Goal: Information Seeking & Learning: Learn about a topic

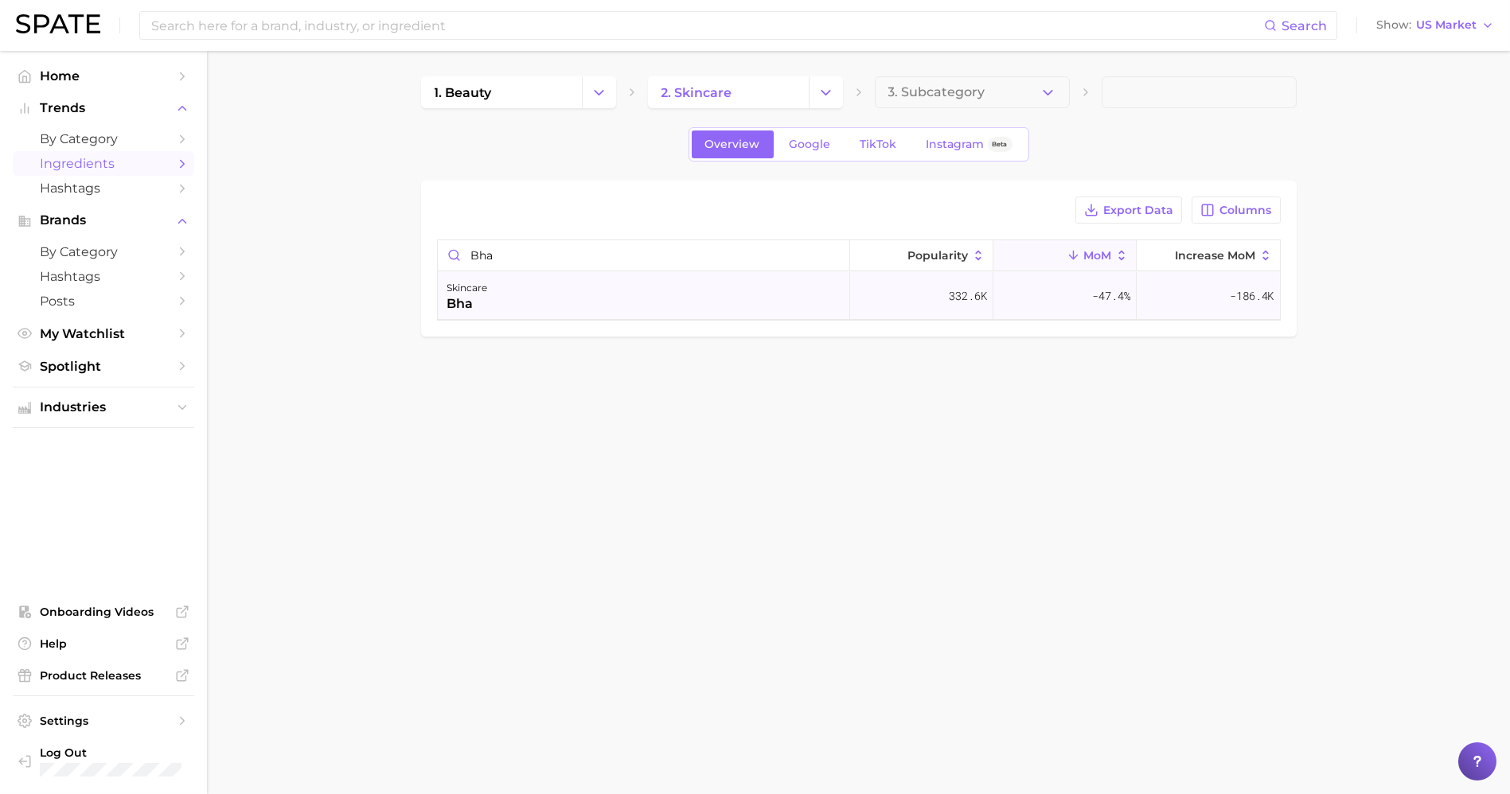
click at [805, 308] on div "skincare bha" at bounding box center [644, 296] width 412 height 48
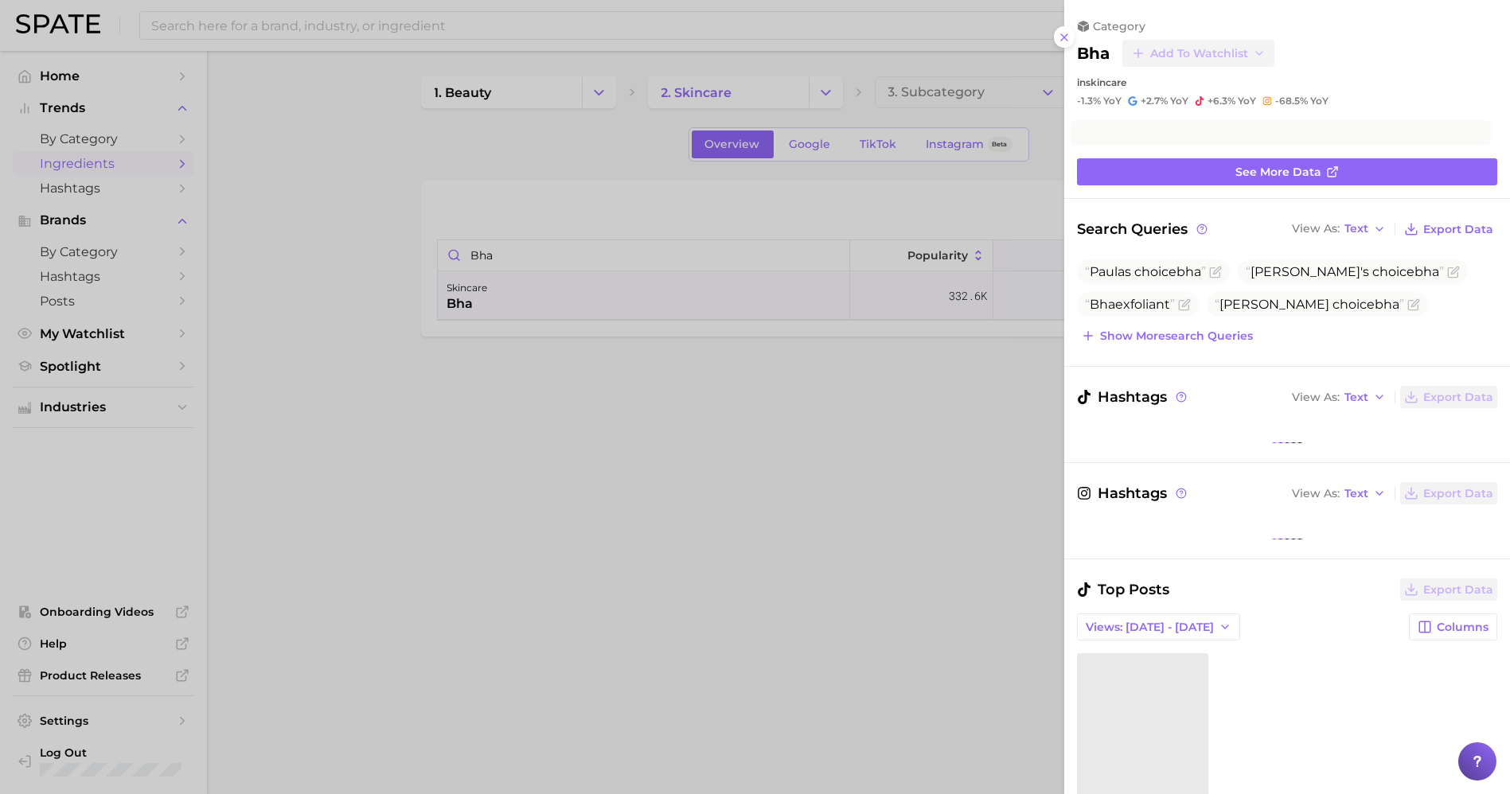
click at [833, 447] on div at bounding box center [755, 397] width 1510 height 794
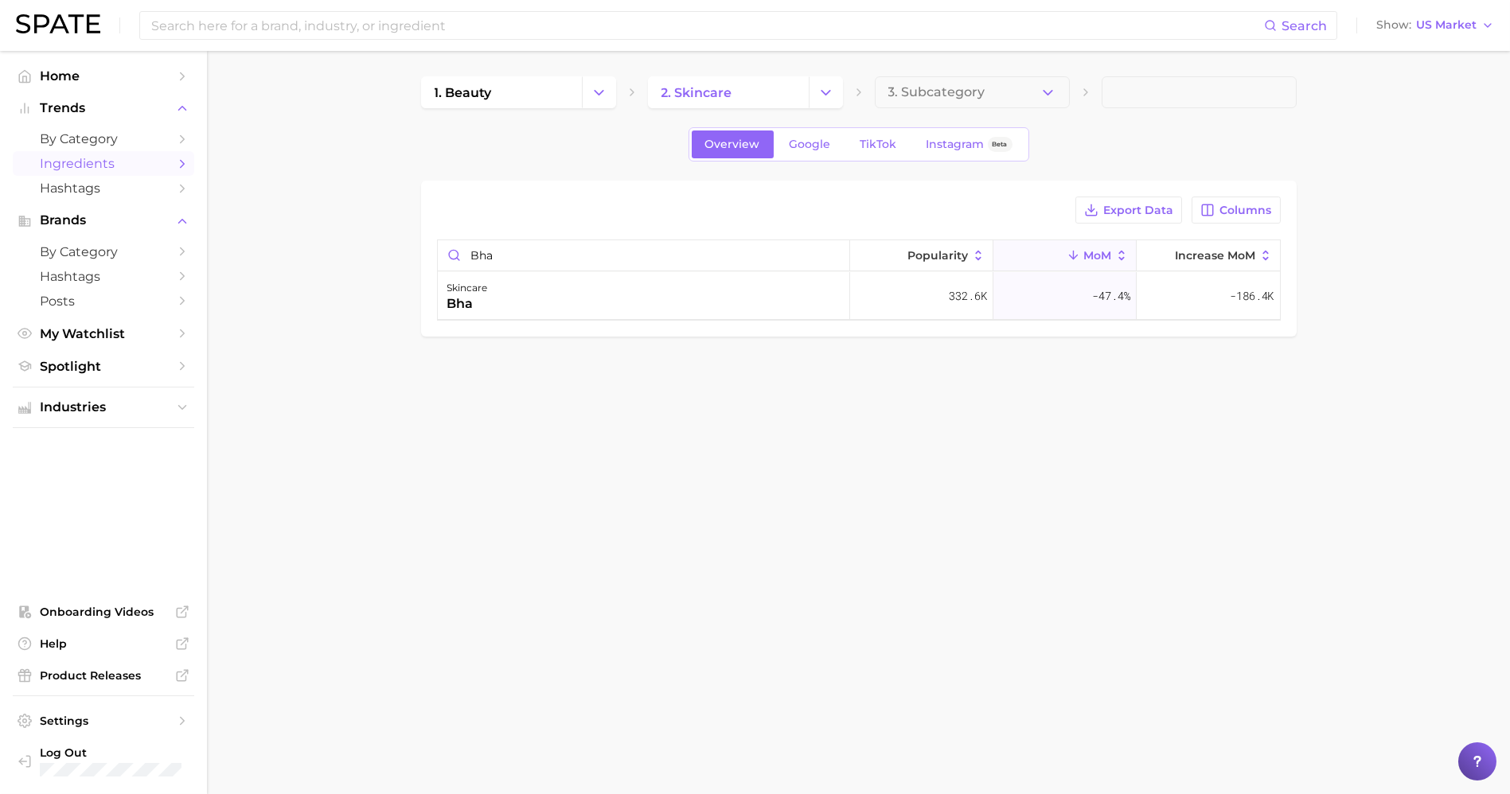
click at [102, 164] on span "Ingredients" at bounding box center [103, 163] width 127 height 15
click at [100, 192] on span "Hashtags" at bounding box center [103, 188] width 127 height 15
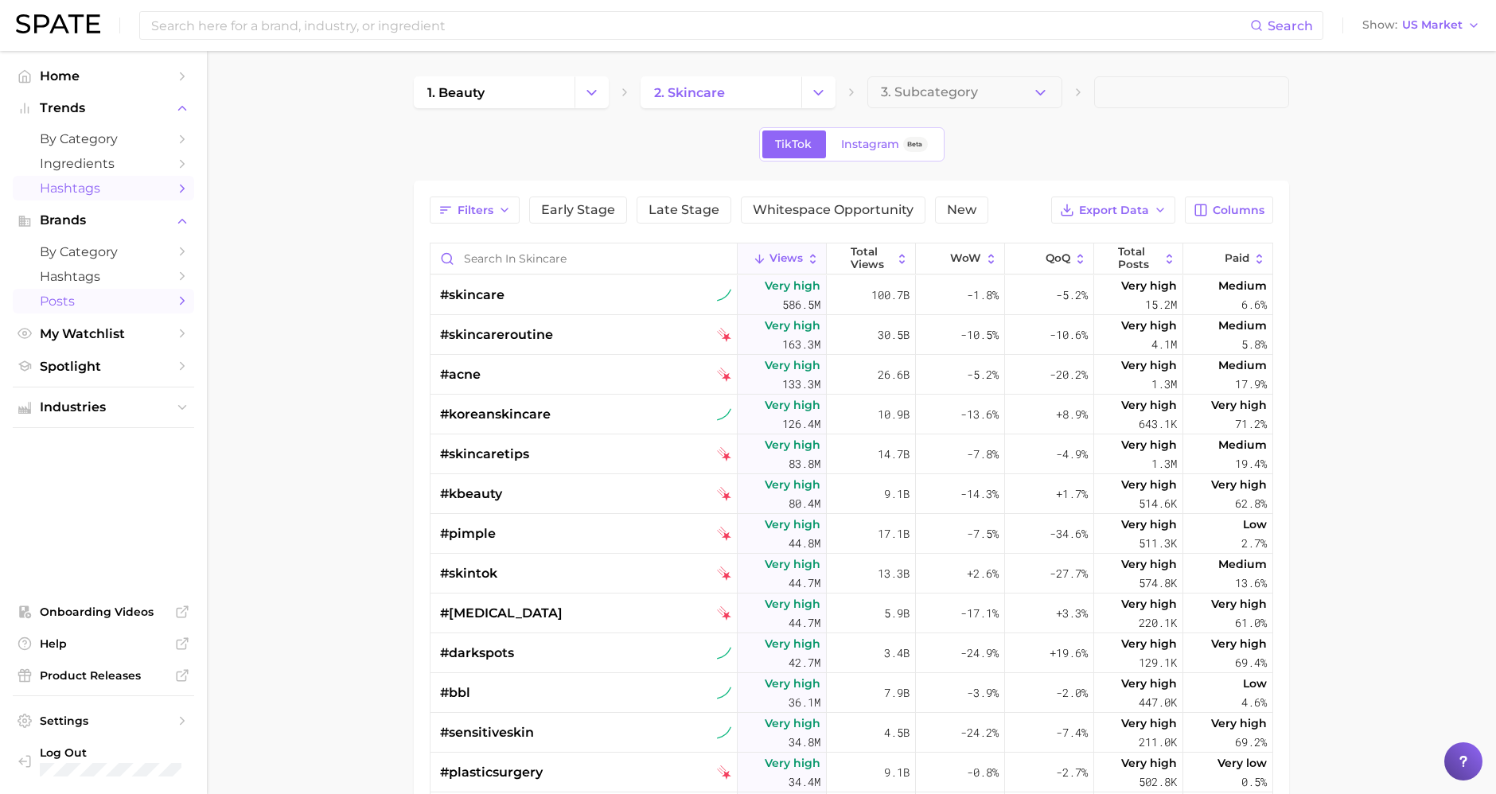
click at [106, 310] on link "Posts" at bounding box center [103, 301] width 181 height 25
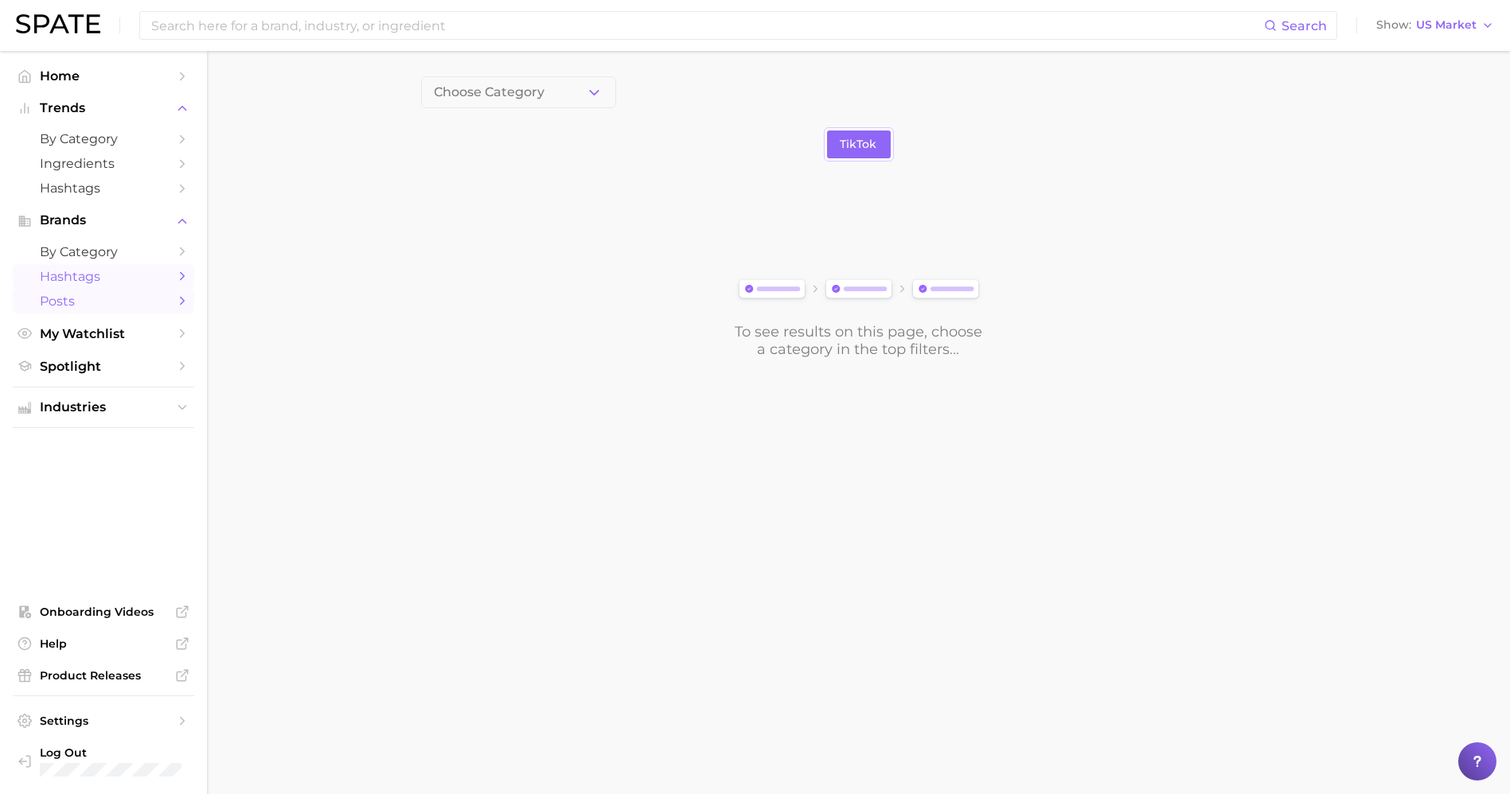
click at [105, 283] on span "Hashtags" at bounding box center [103, 276] width 127 height 15
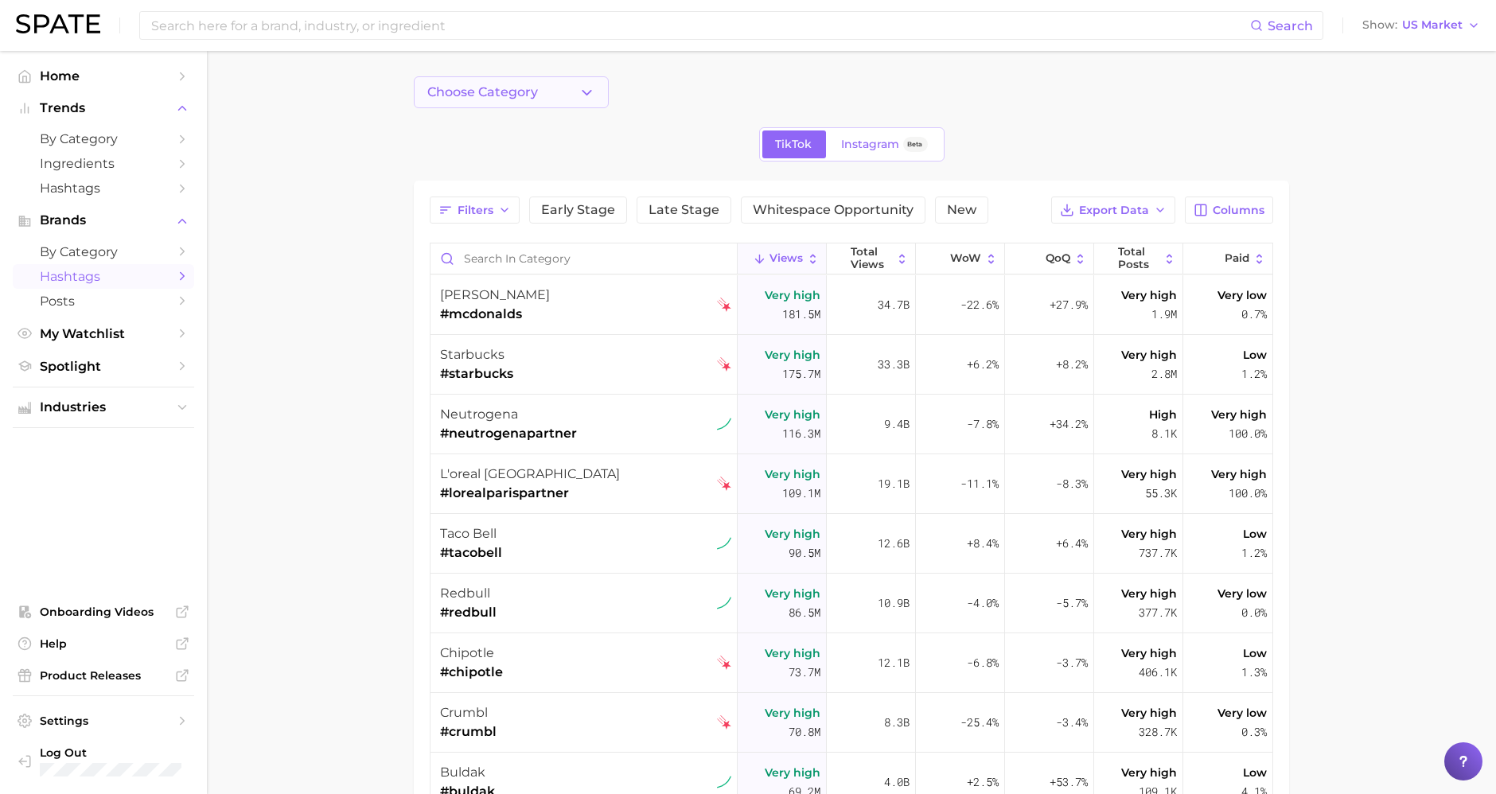
click at [573, 83] on button "Choose Category" at bounding box center [511, 92] width 195 height 32
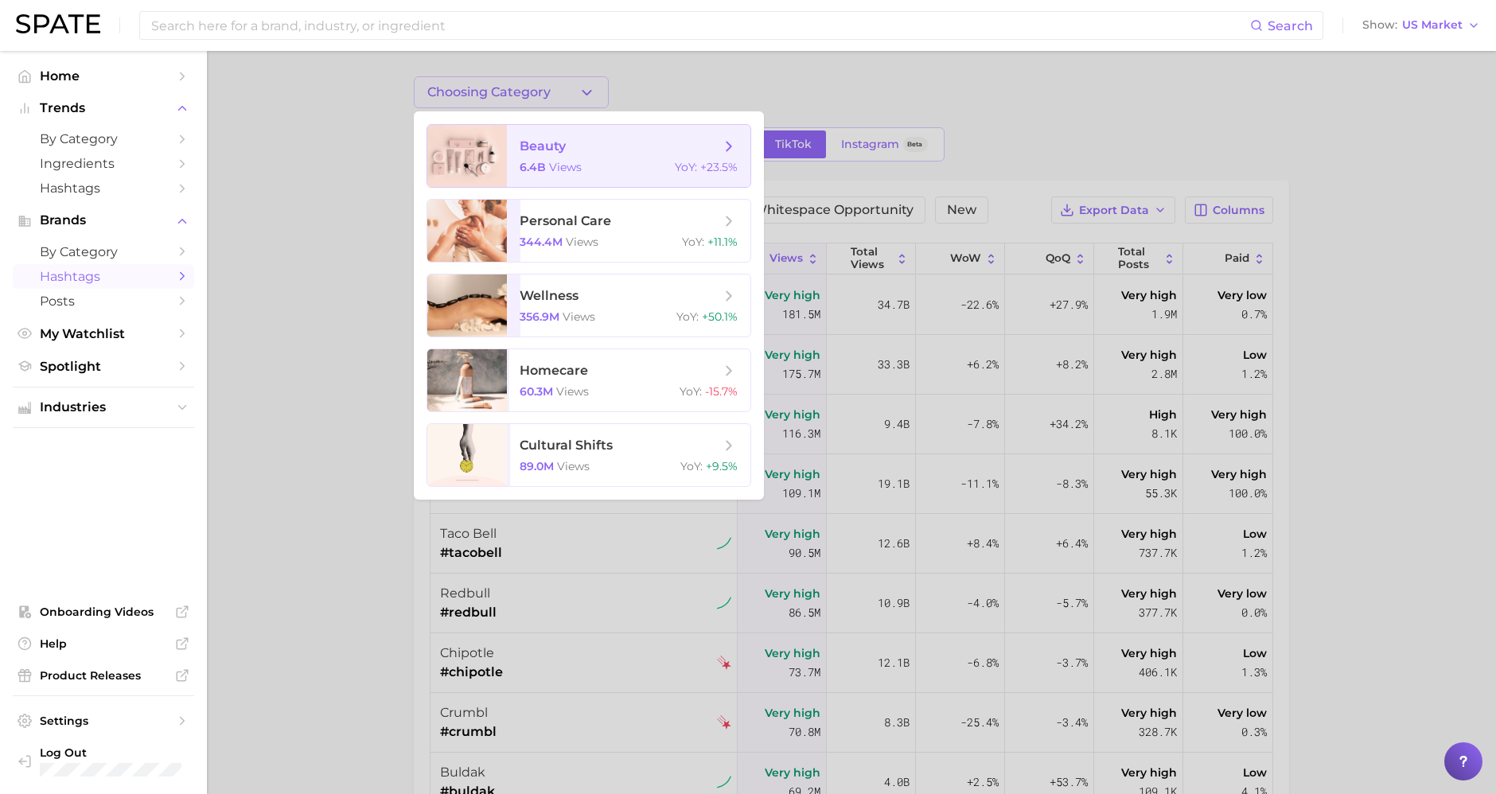
click at [610, 164] on div "6.4b views YoY : +23.5%" at bounding box center [629, 167] width 218 height 14
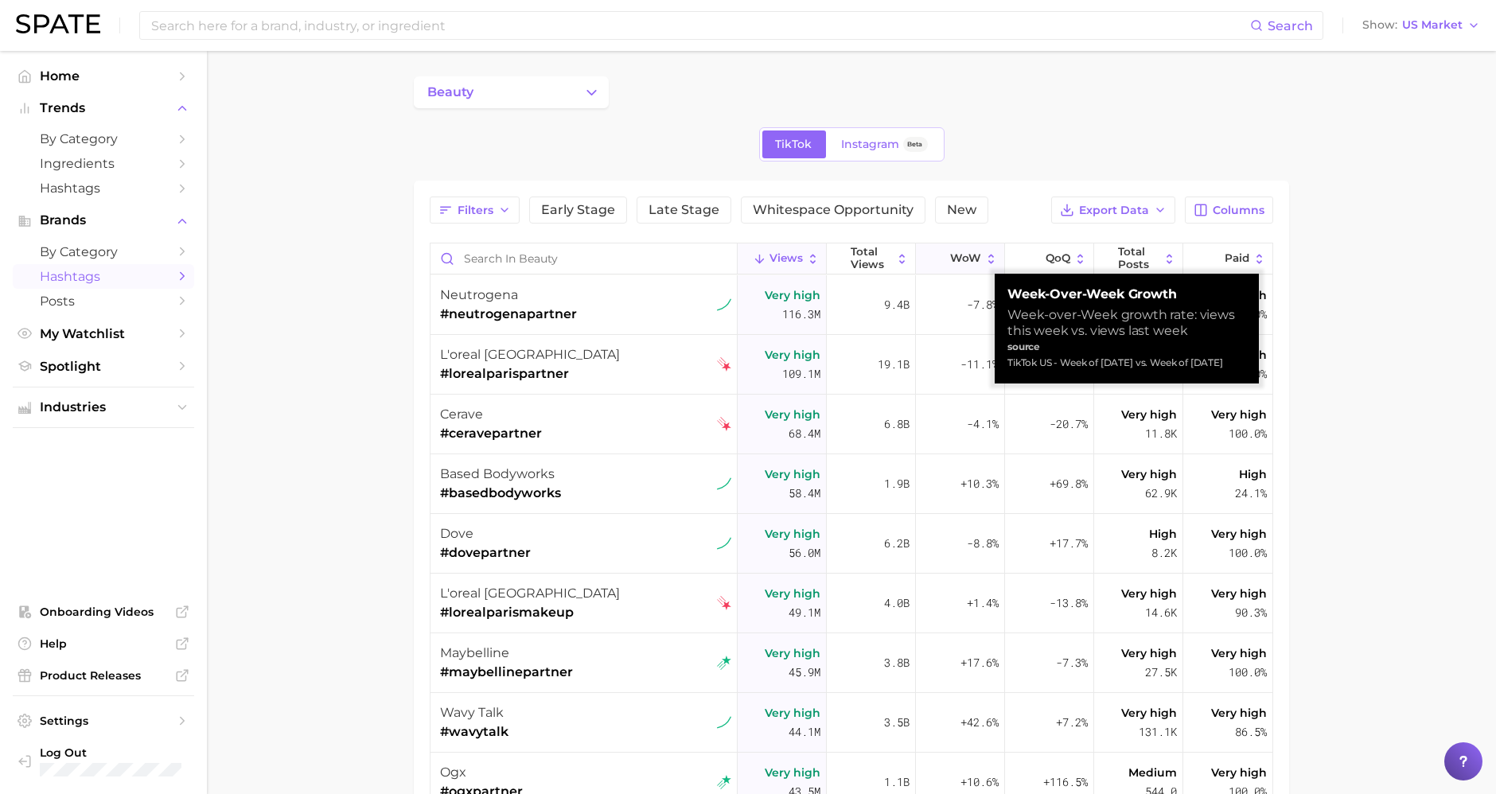
click at [961, 257] on span "WoW" at bounding box center [965, 258] width 31 height 13
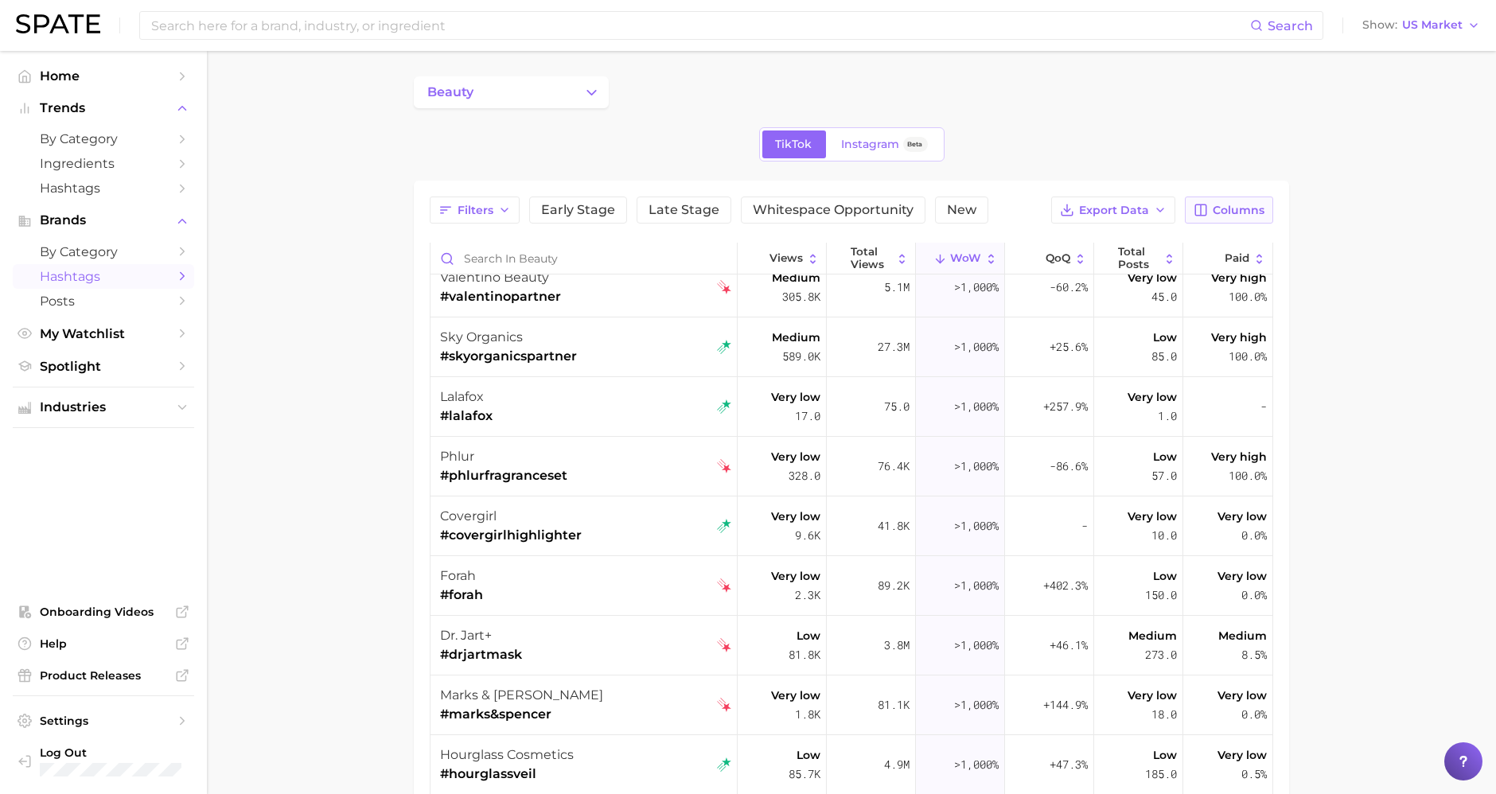
scroll to position [530, 0]
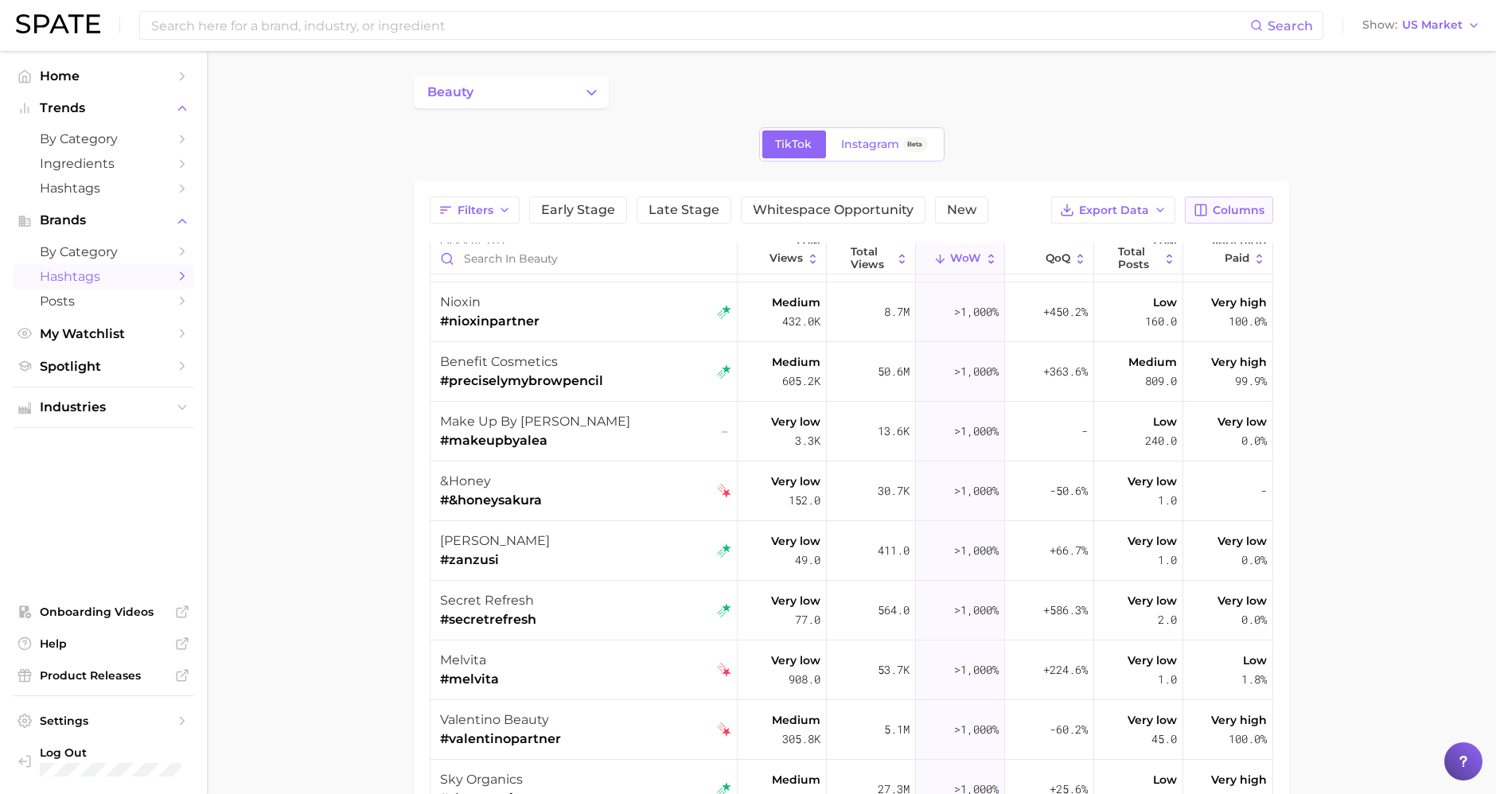
click at [1234, 215] on span "Columns" at bounding box center [1239, 211] width 52 height 14
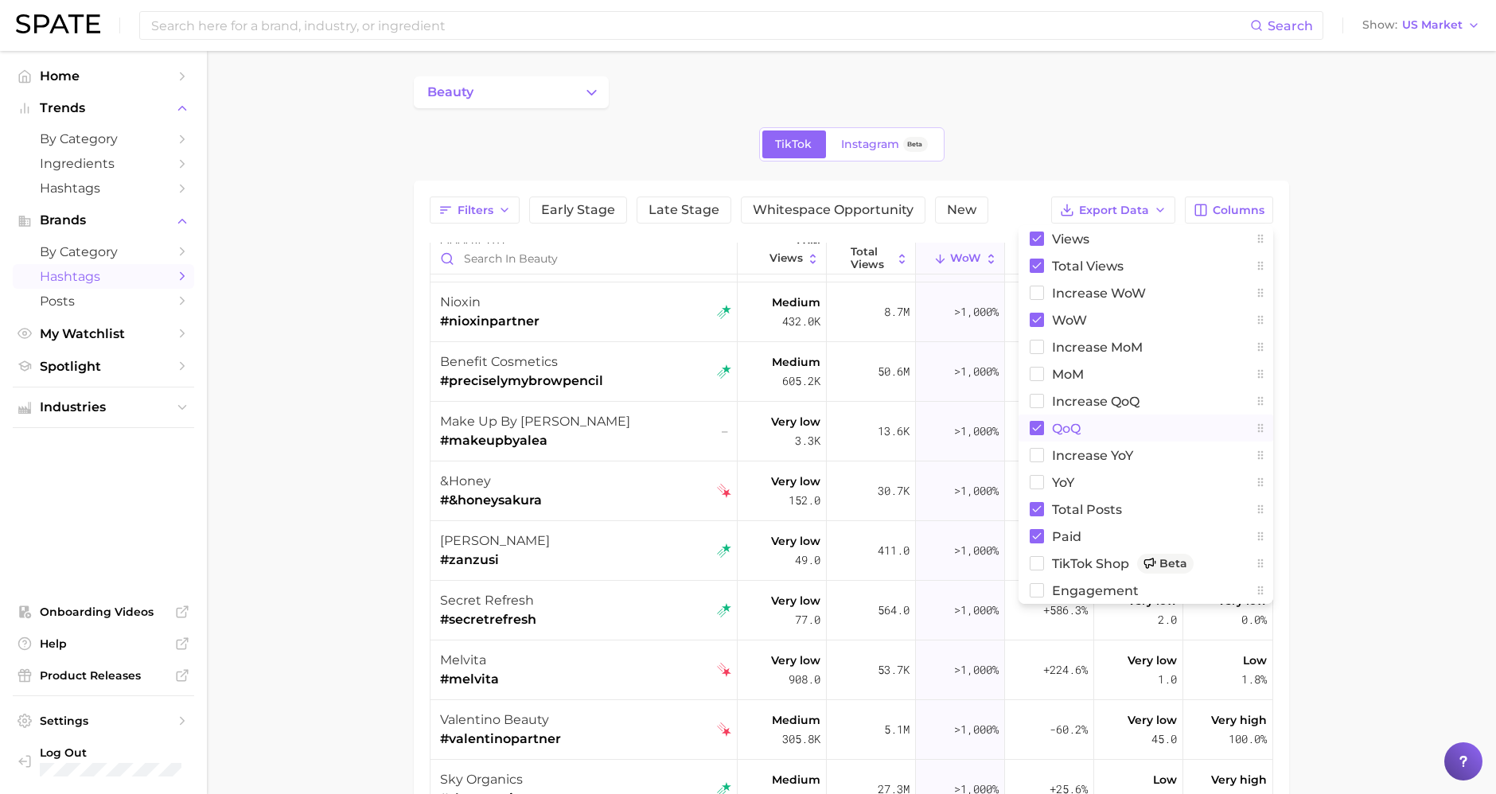
click at [1043, 427] on rect at bounding box center [1037, 428] width 14 height 14
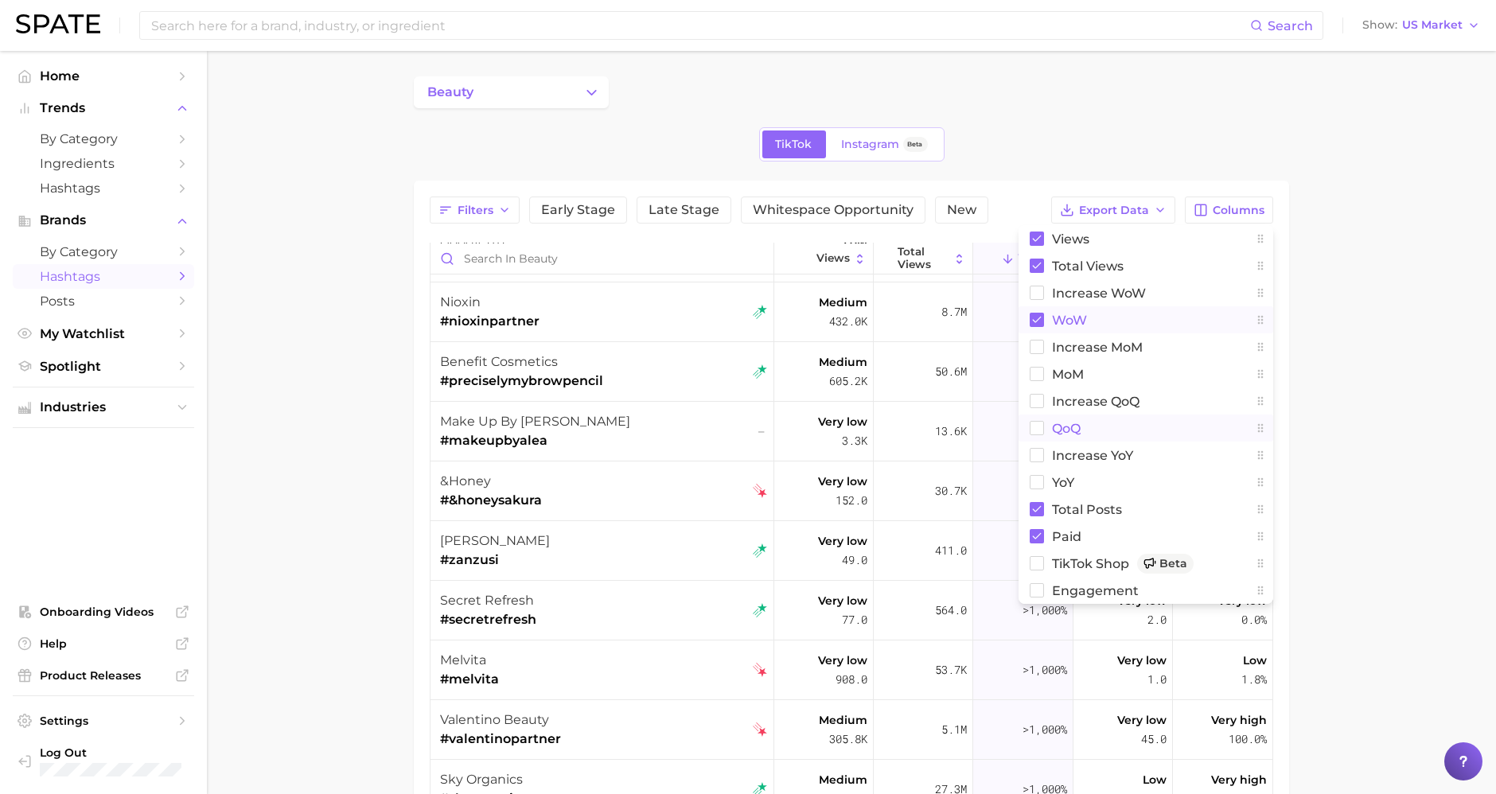
click at [1041, 313] on rect at bounding box center [1037, 320] width 14 height 14
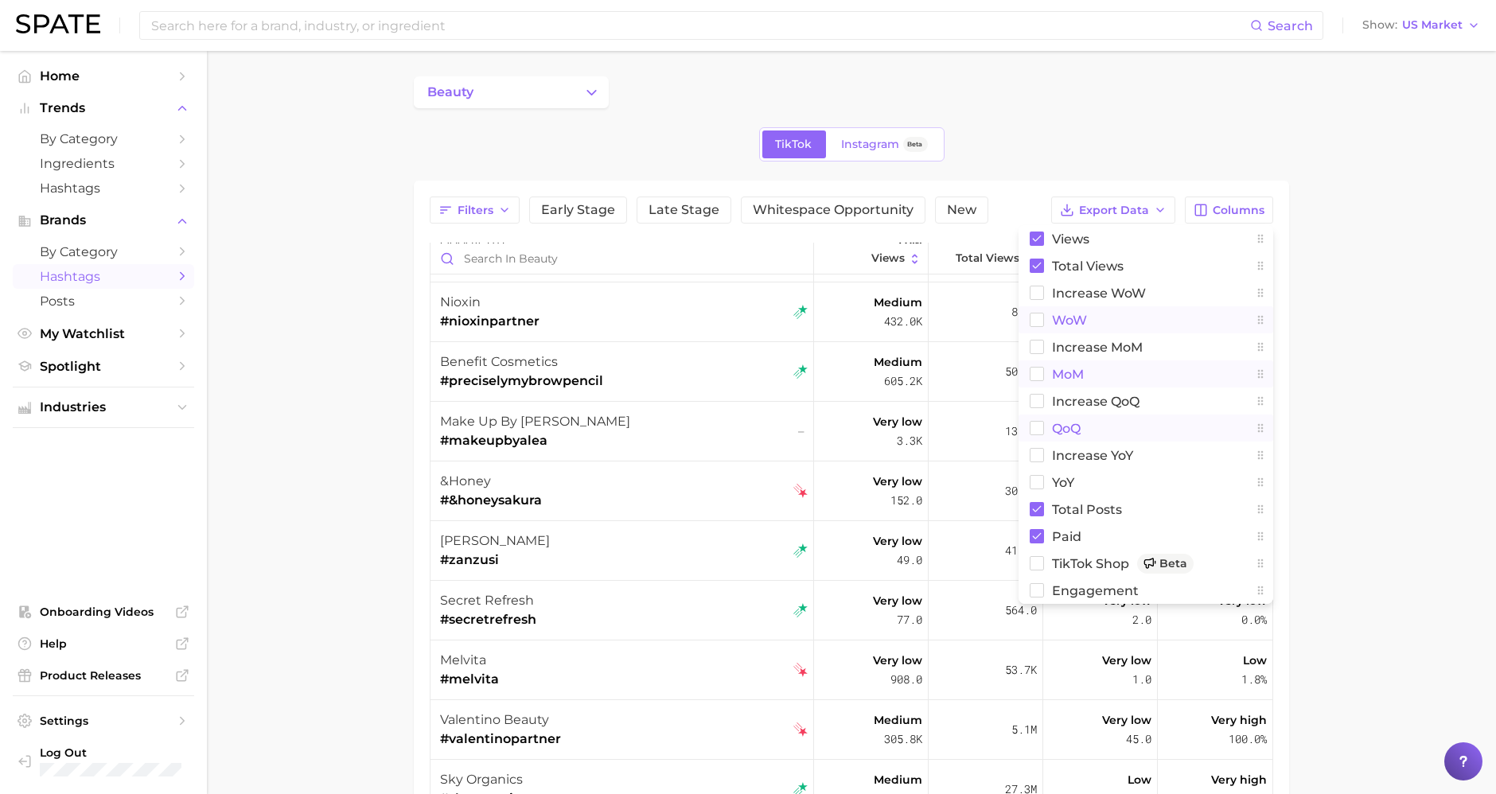
click at [1041, 369] on rect at bounding box center [1038, 375] width 14 height 14
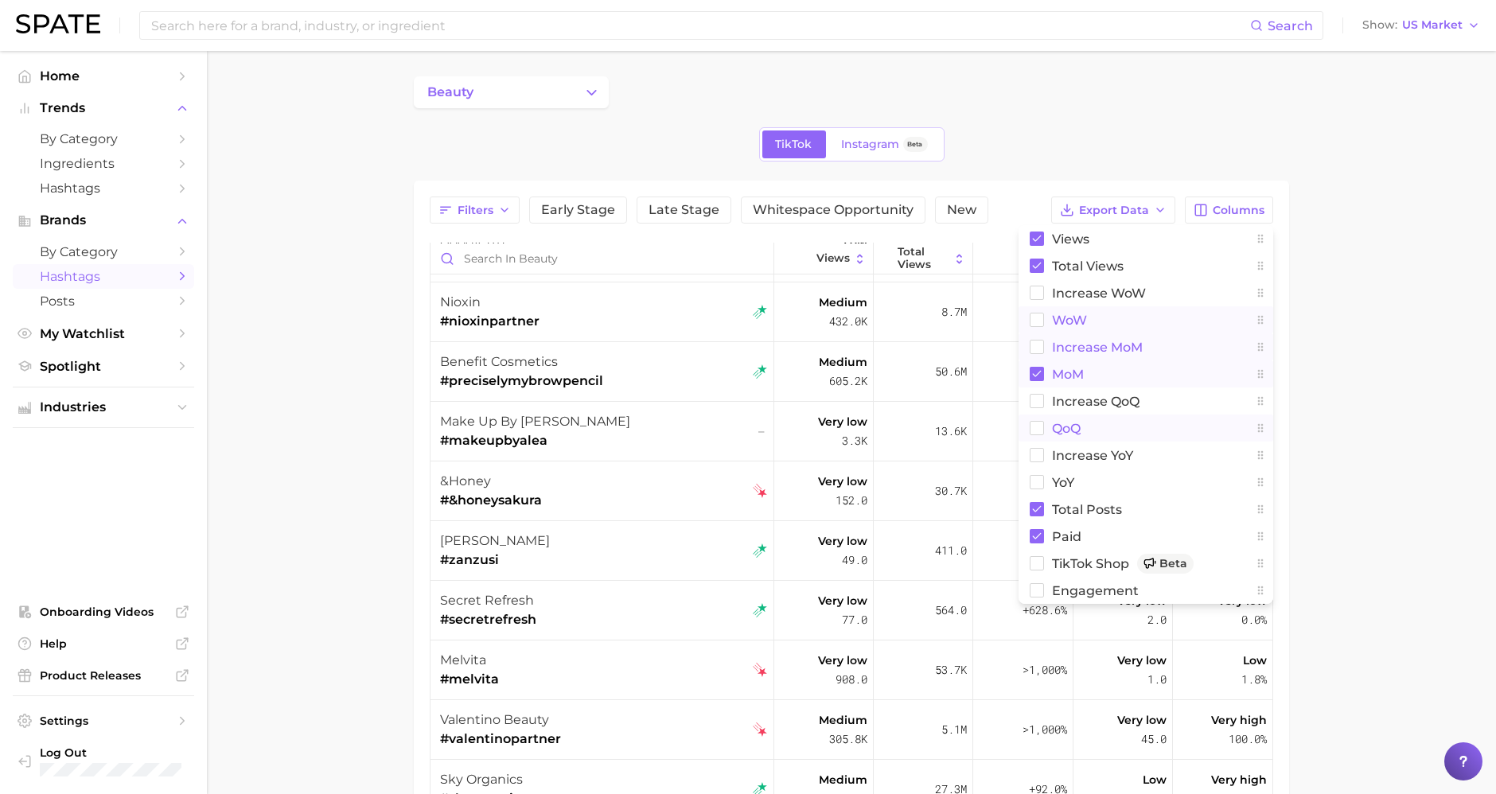
click at [1041, 337] on button "increase MoM" at bounding box center [1146, 346] width 255 height 27
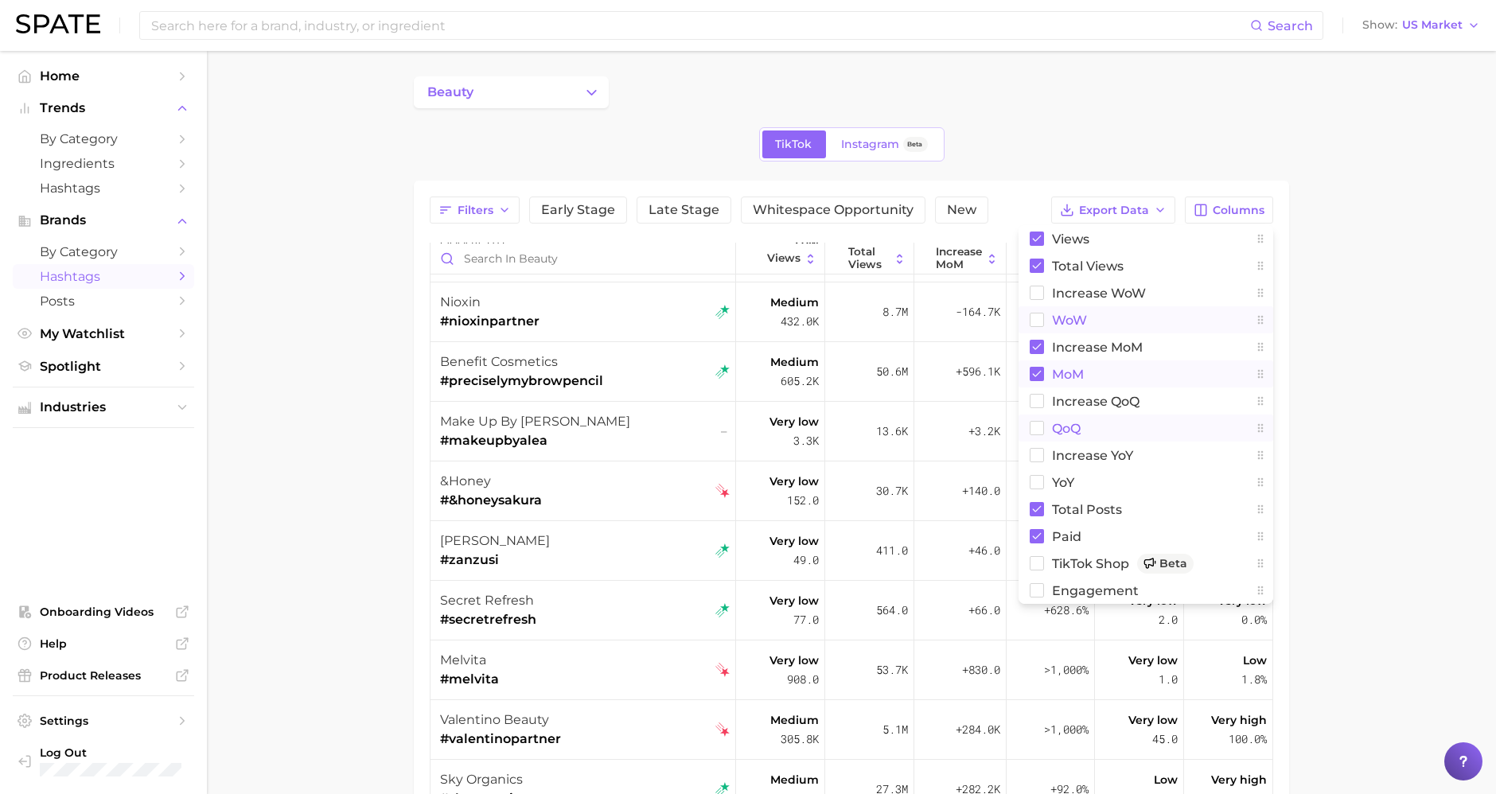
click at [1351, 353] on main "beauty TikTok Instagram Beta Filters Early Stage Late Stage Whitespace Opportun…" at bounding box center [851, 592] width 1289 height 1082
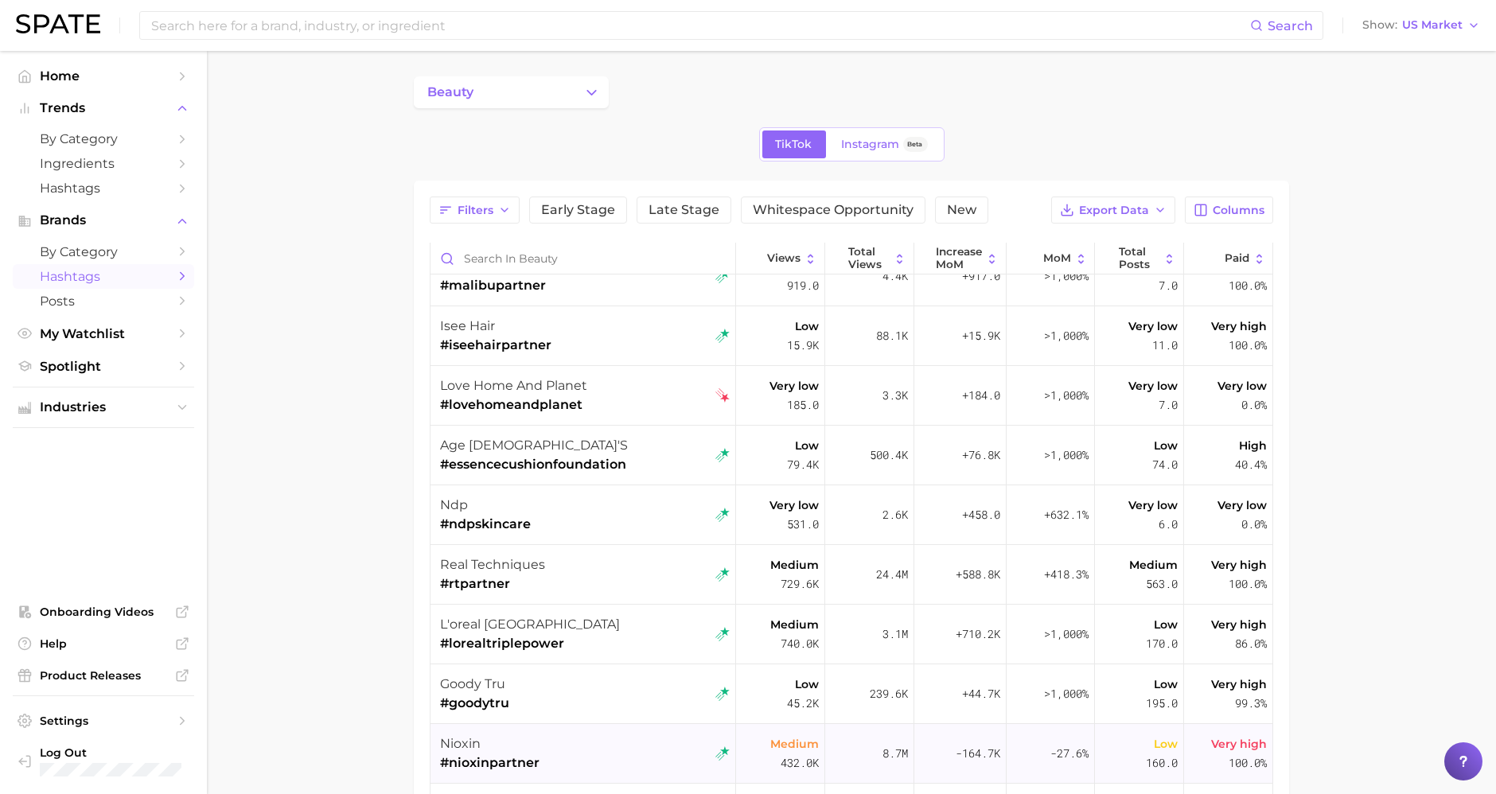
scroll to position [0, 0]
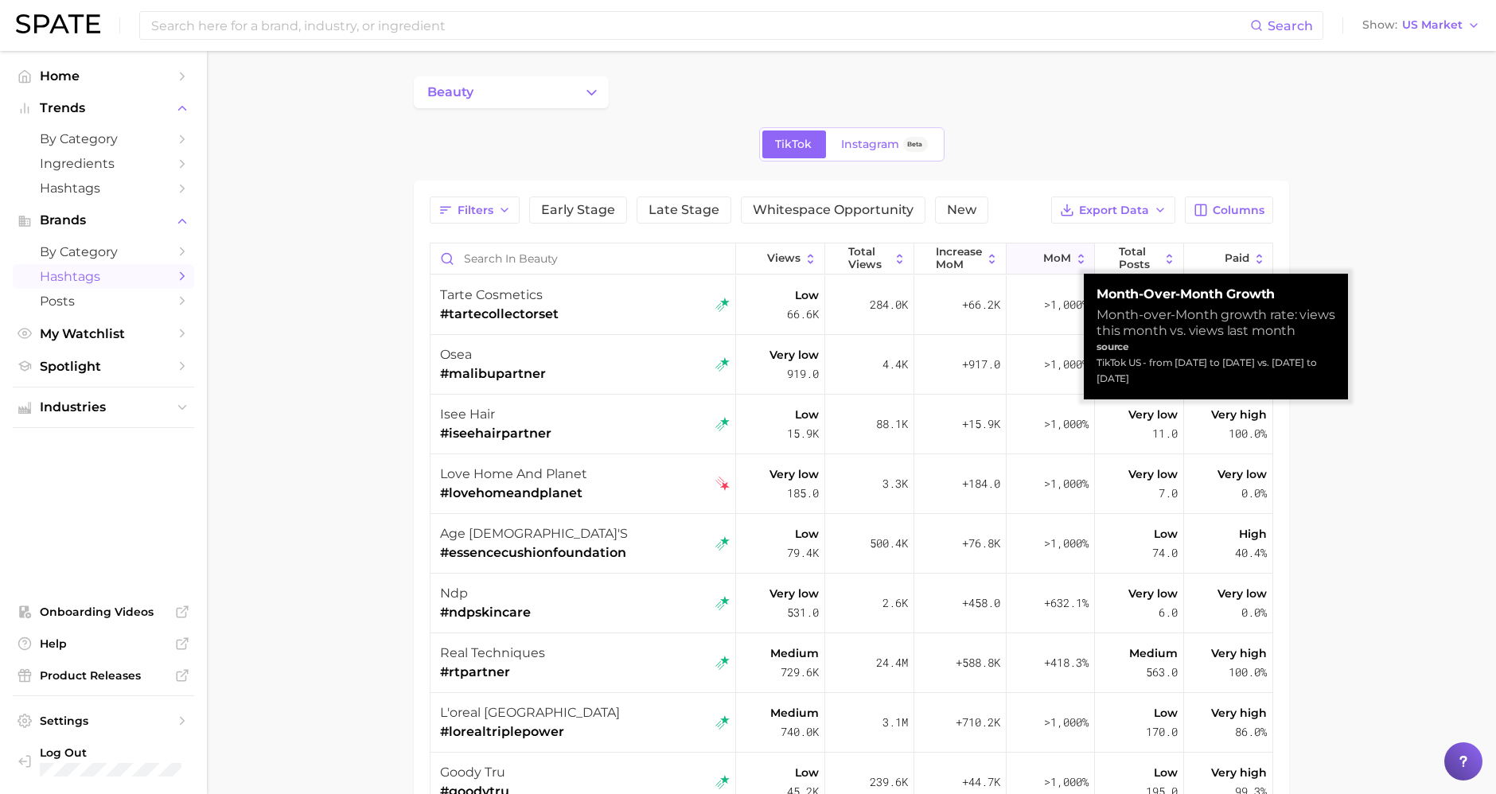
click at [1043, 267] on button "MoM" at bounding box center [1051, 259] width 89 height 31
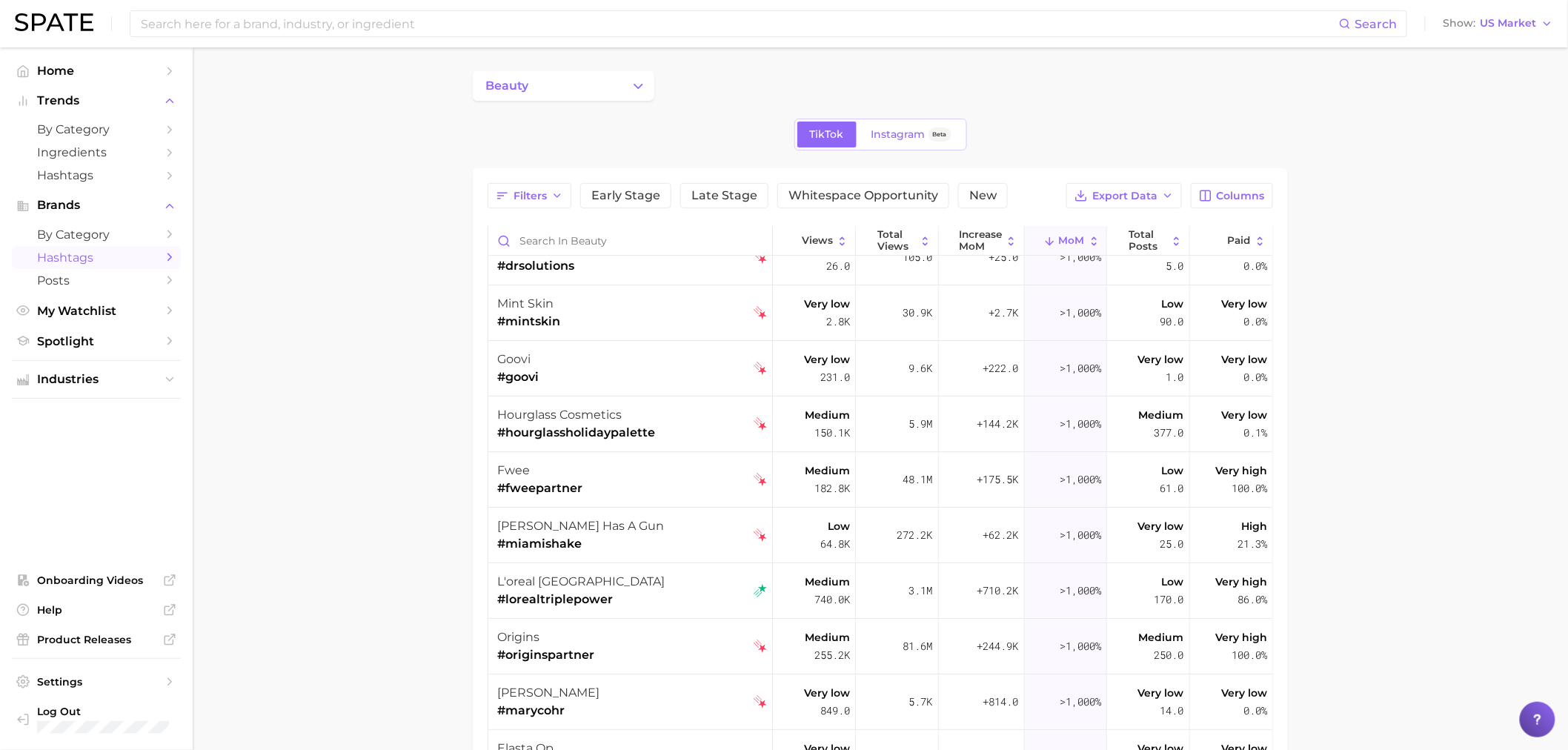
scroll to position [4532, 0]
click at [147, 345] on span "Spotlight" at bounding box center [96, 341] width 118 height 14
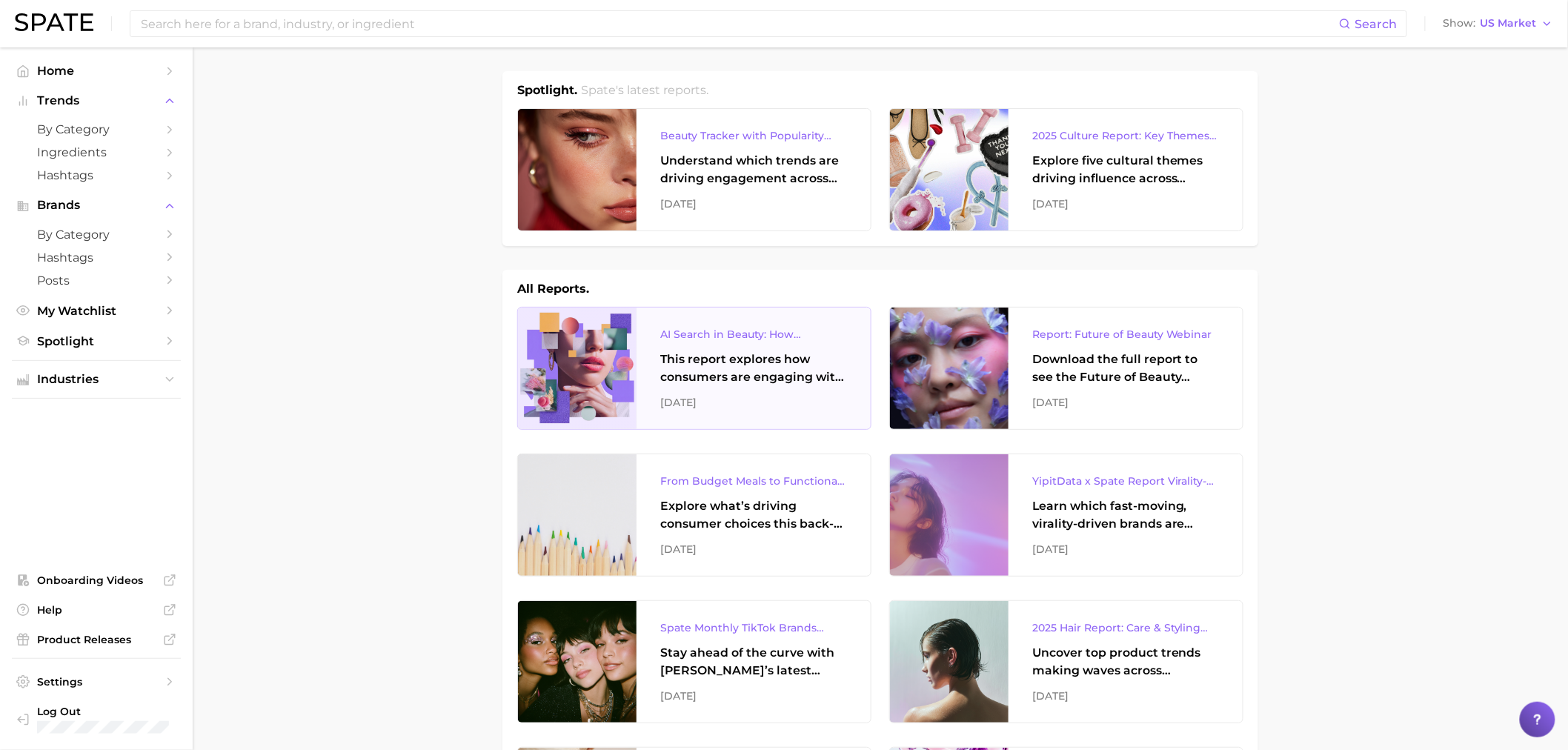
click at [777, 359] on div "This report explores how consumers are engaging with AI-powered search tools — …" at bounding box center [753, 368] width 187 height 35
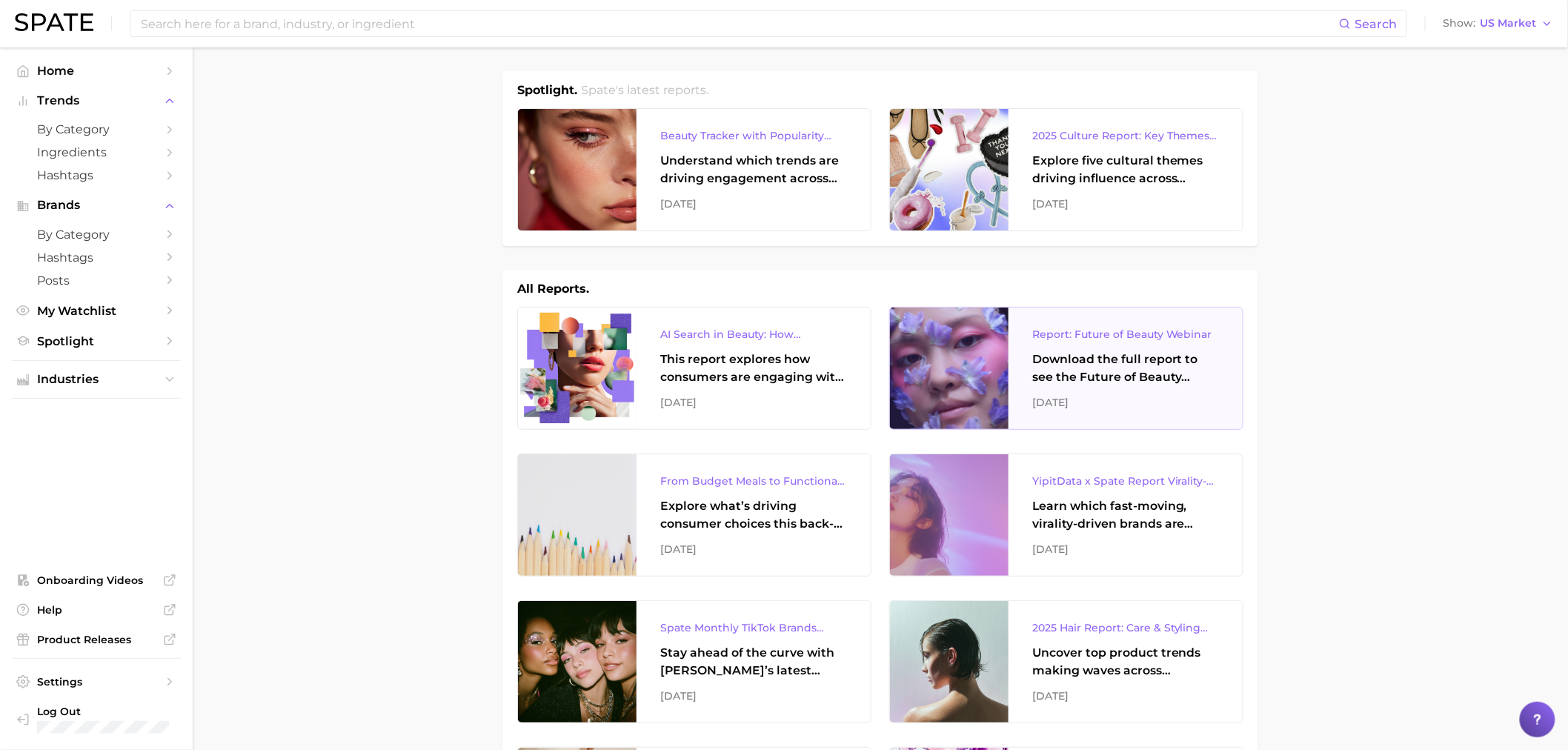
click at [1043, 334] on div "Report: Future of Beauty Webinar" at bounding box center [1126, 334] width 187 height 18
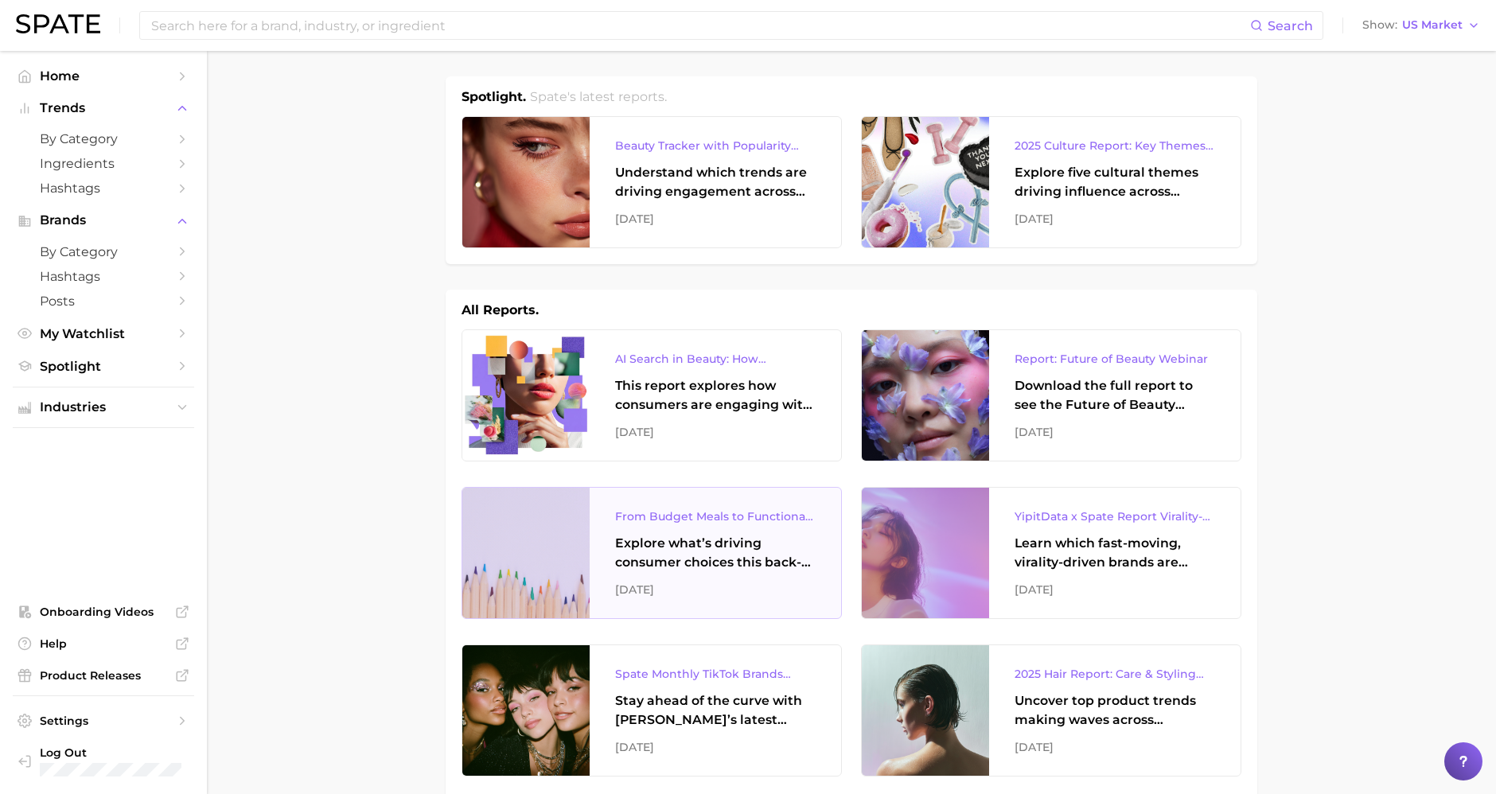
click at [778, 581] on div "[DATE]" at bounding box center [715, 589] width 201 height 19
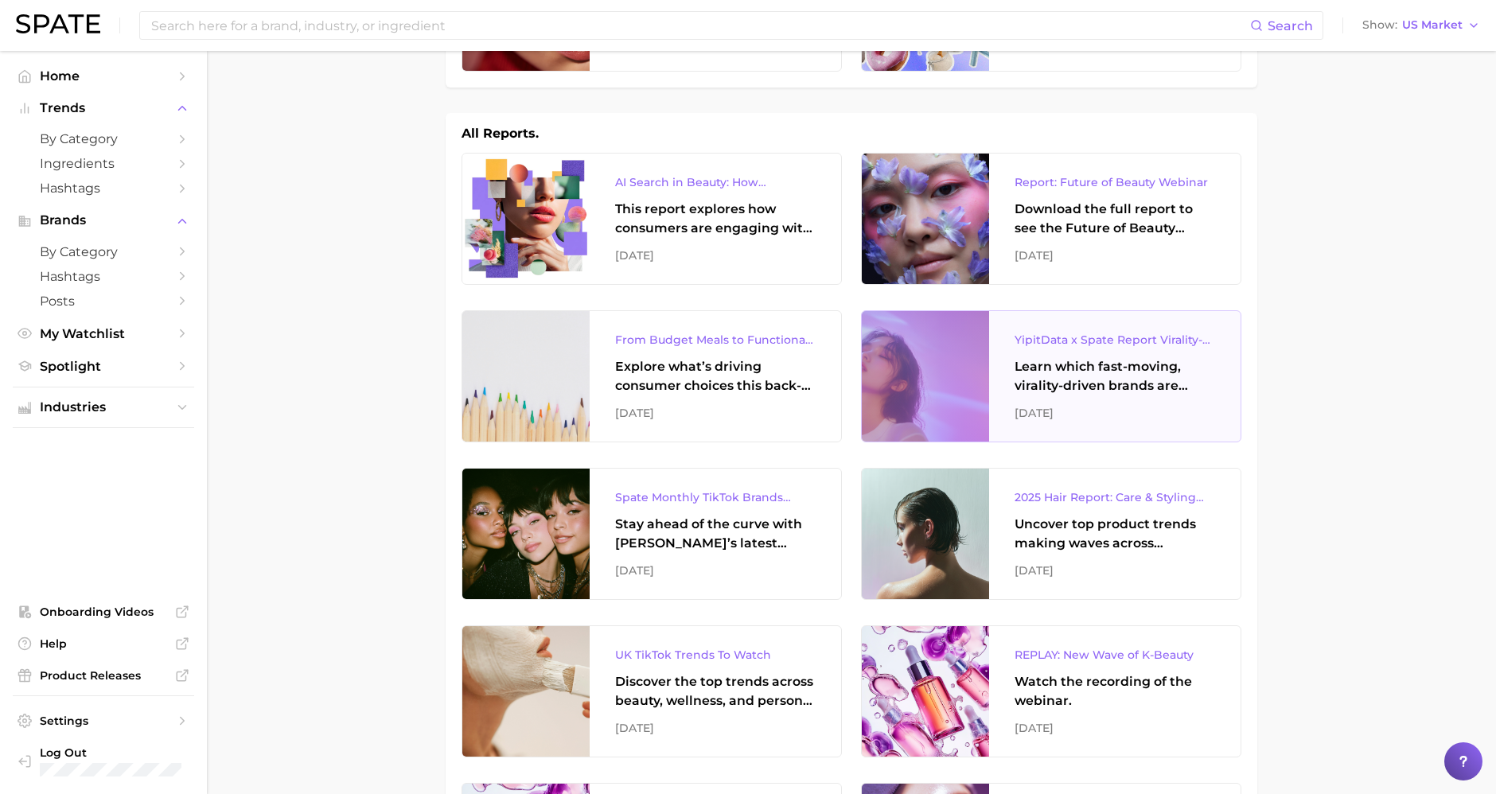
click at [975, 369] on div at bounding box center [925, 376] width 127 height 131
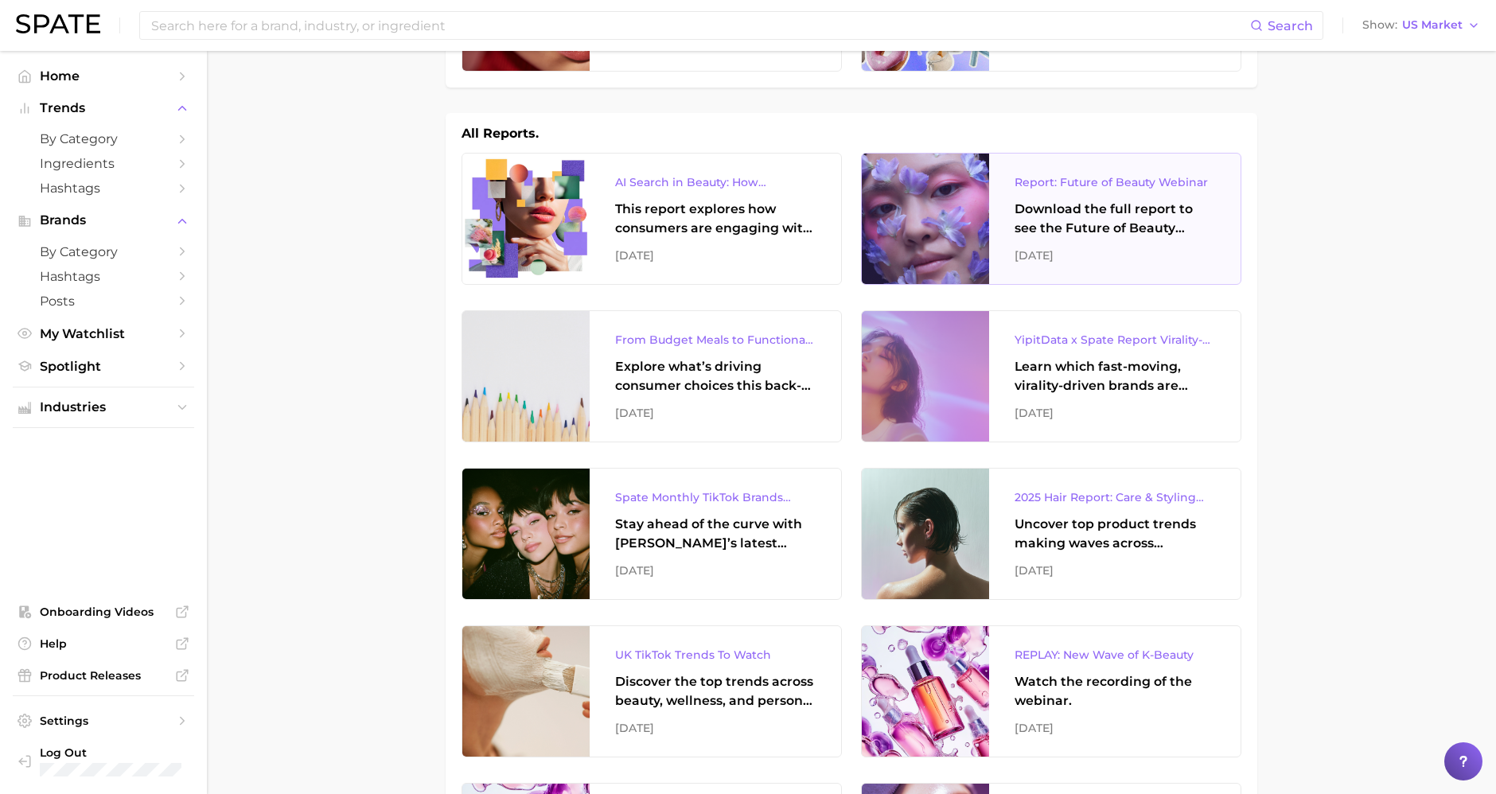
click at [989, 238] on div "Report: Future of Beauty Webinar Download the full report to see the Future of …" at bounding box center [1115, 219] width 252 height 131
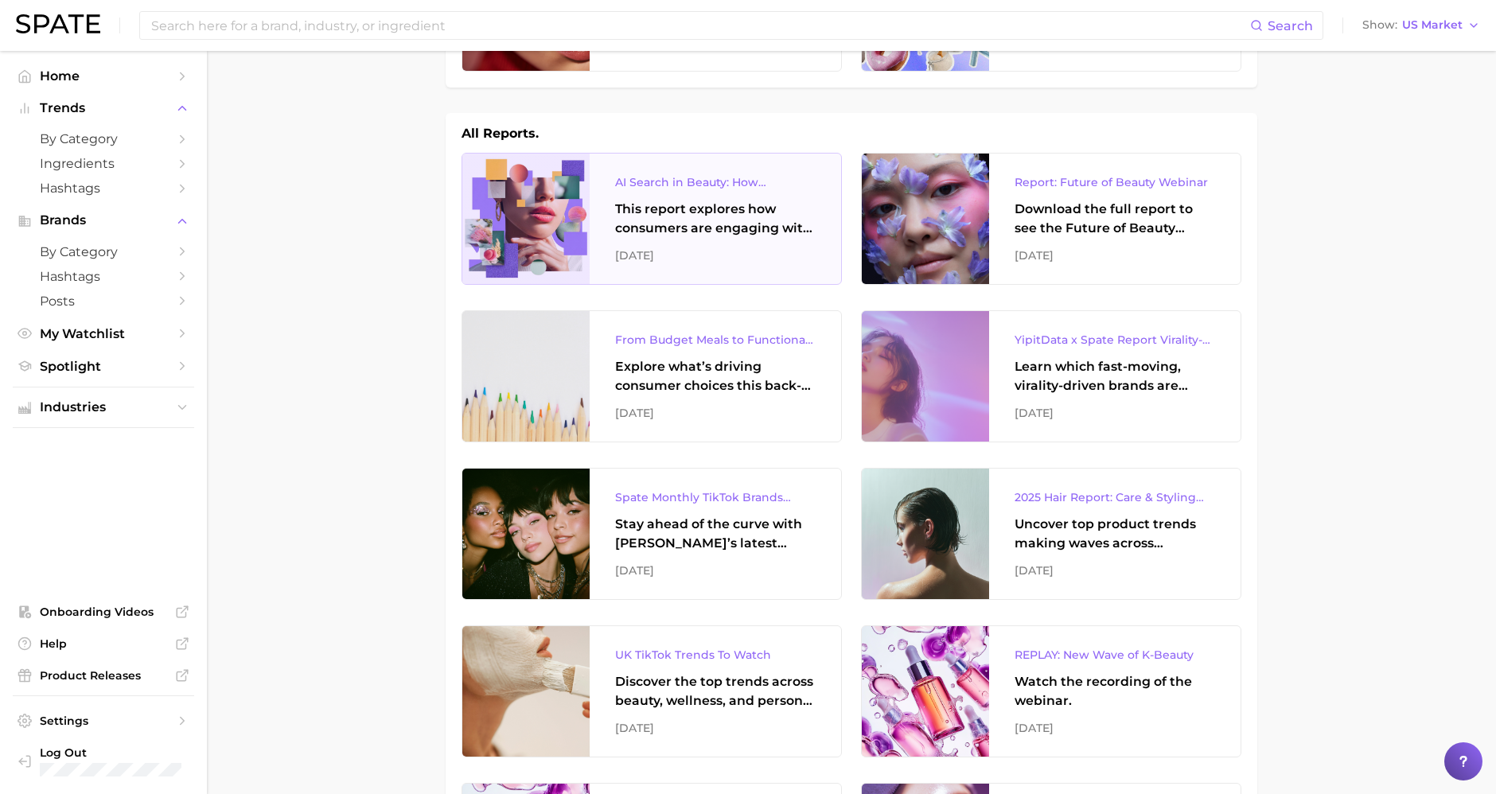
click at [654, 195] on div "AI Search in Beauty: How Consumers Are Using ChatGPT vs. Google Search This rep…" at bounding box center [716, 219] width 252 height 131
